Goal: Task Accomplishment & Management: Use online tool/utility

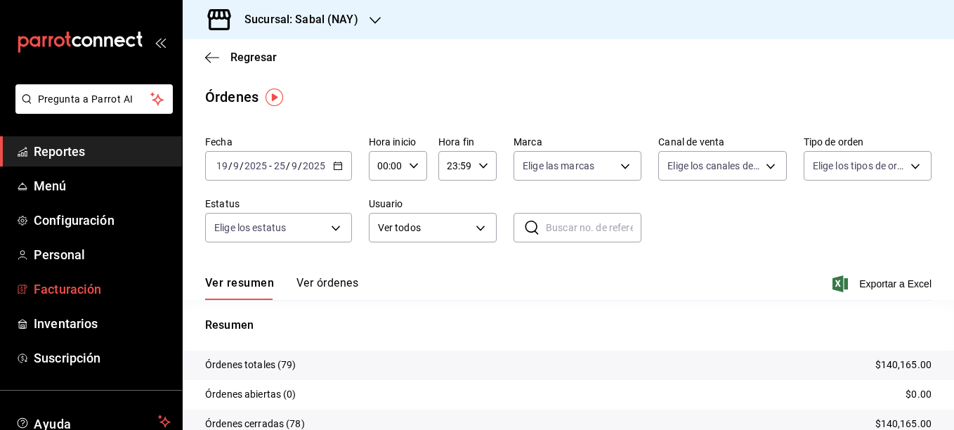
click at [77, 285] on span "Facturación" at bounding box center [102, 289] width 137 height 19
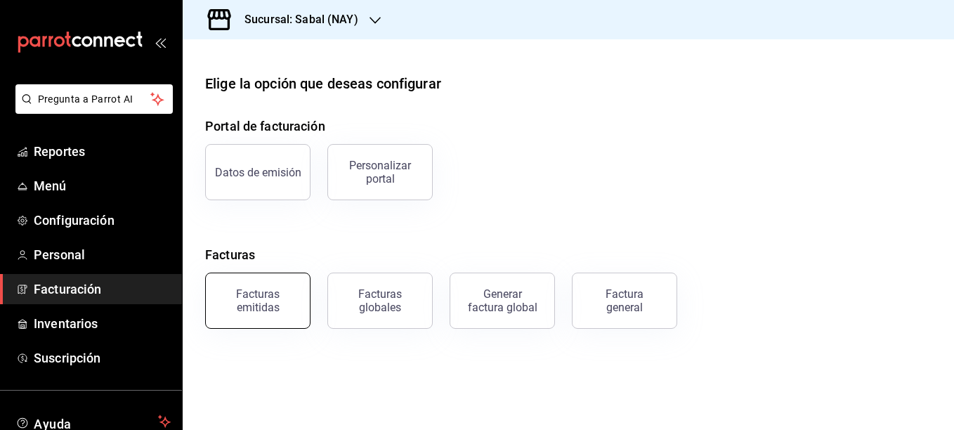
click at [252, 311] on div "Facturas emitidas" at bounding box center [257, 300] width 87 height 27
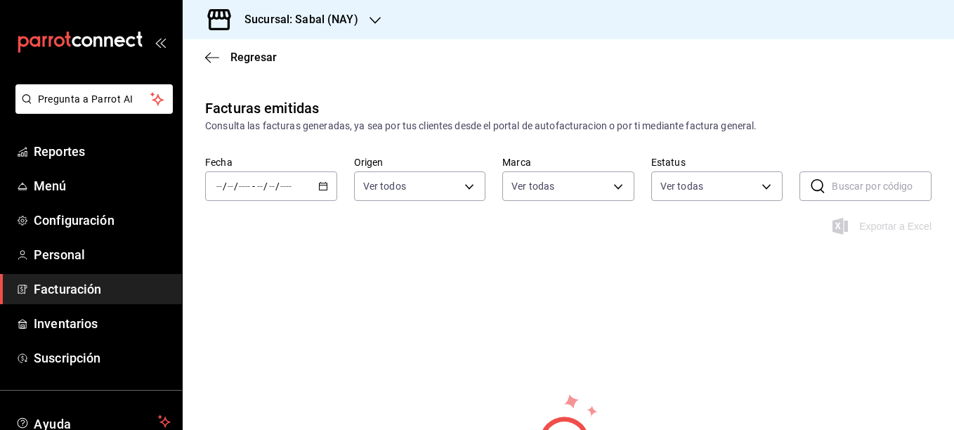
type input "7bb9fc4a-963e-4e00-9402-9ac56289446f"
click at [321, 184] on icon "button" at bounding box center [323, 186] width 10 height 10
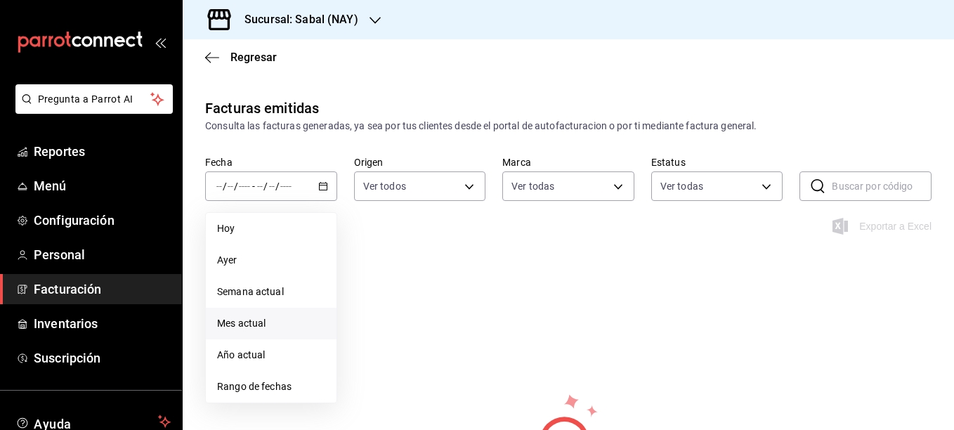
click at [259, 326] on span "Mes actual" at bounding box center [271, 323] width 108 height 15
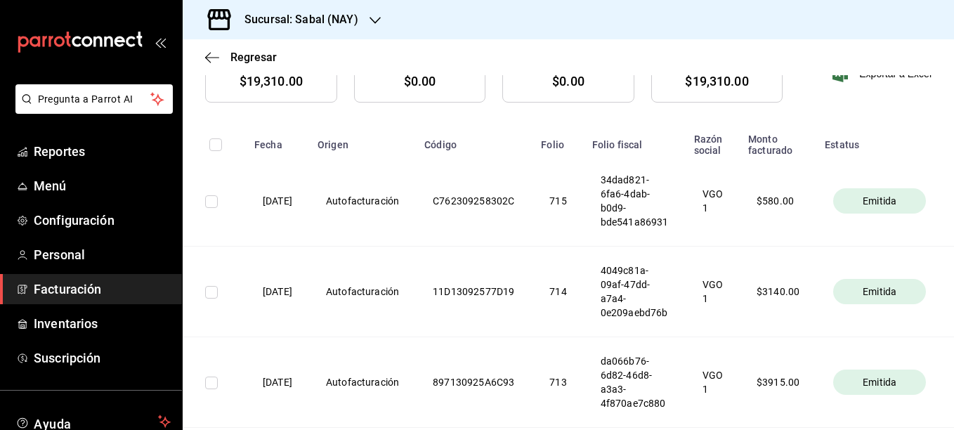
scroll to position [82, 0]
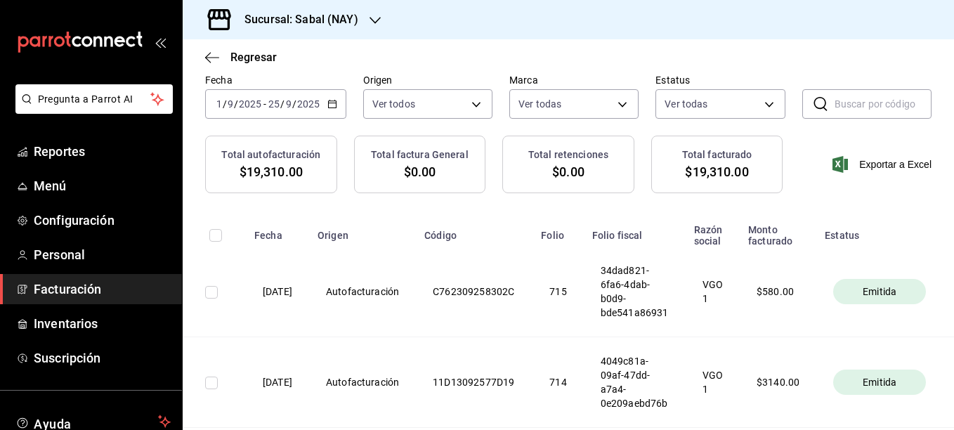
click at [209, 293] on input "checkbox" at bounding box center [211, 292] width 13 height 13
checkbox input "true"
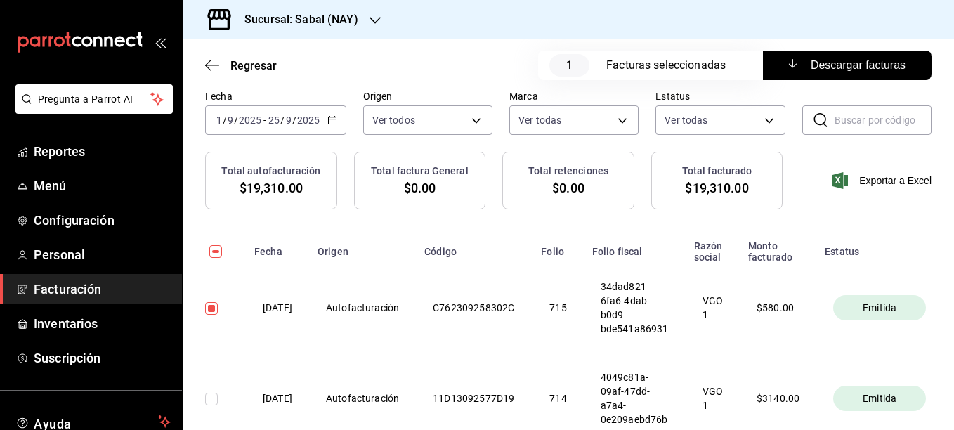
scroll to position [98, 0]
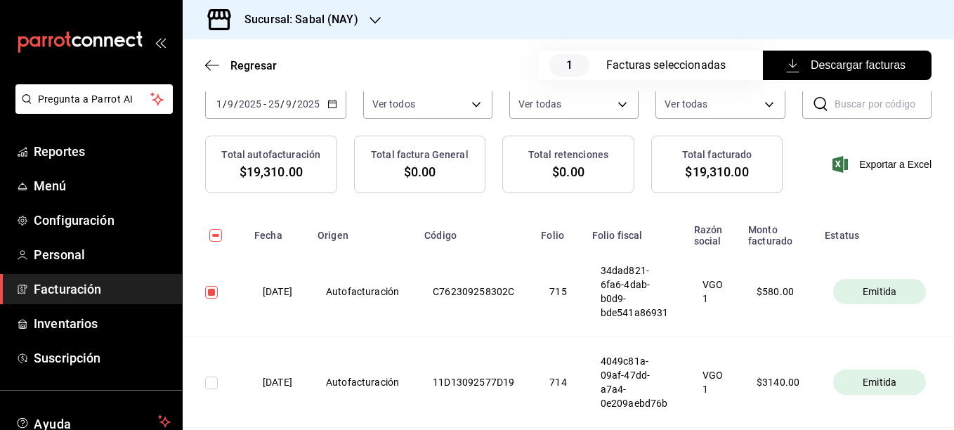
click at [840, 67] on span "Descargar facturas" at bounding box center [847, 65] width 117 height 17
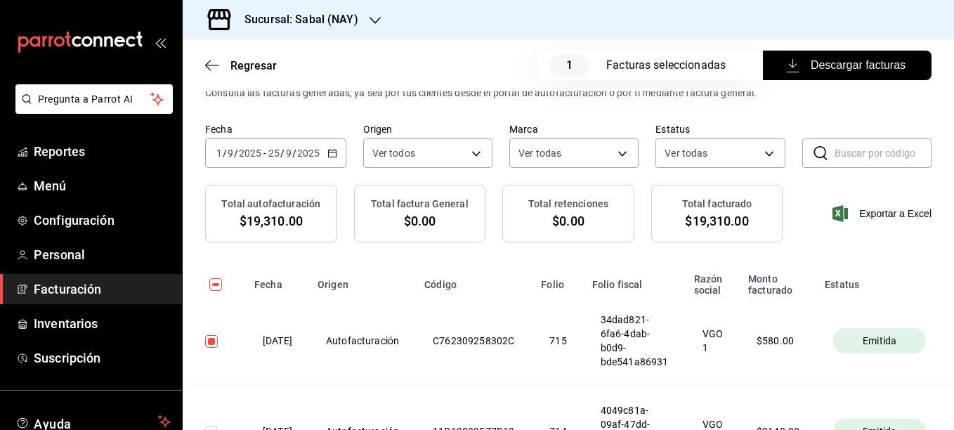
scroll to position [28, 0]
